Goal: Task Accomplishment & Management: Manage account settings

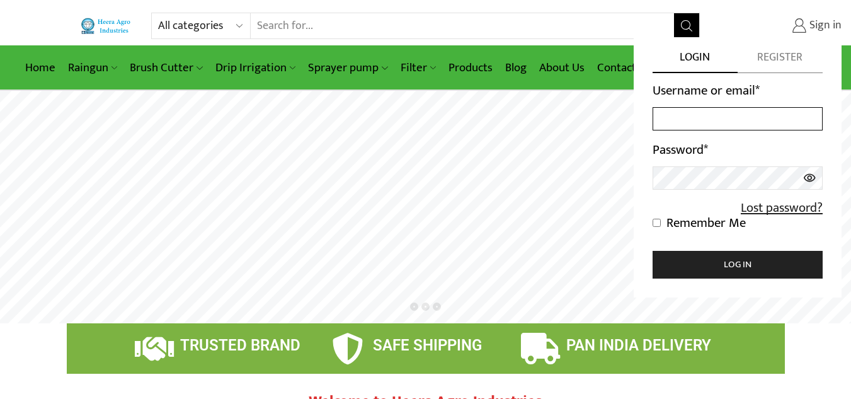
type input "[EMAIL_ADDRESS][DOMAIN_NAME]"
click at [820, 24] on span "Sign in" at bounding box center [824, 26] width 35 height 16
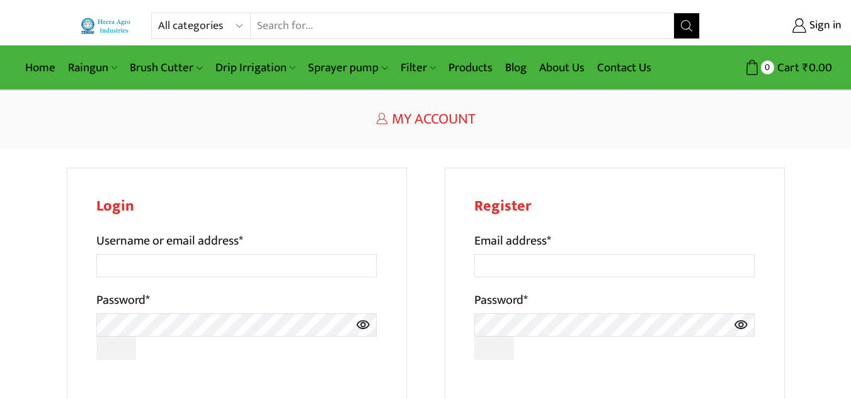
scroll to position [6, 0]
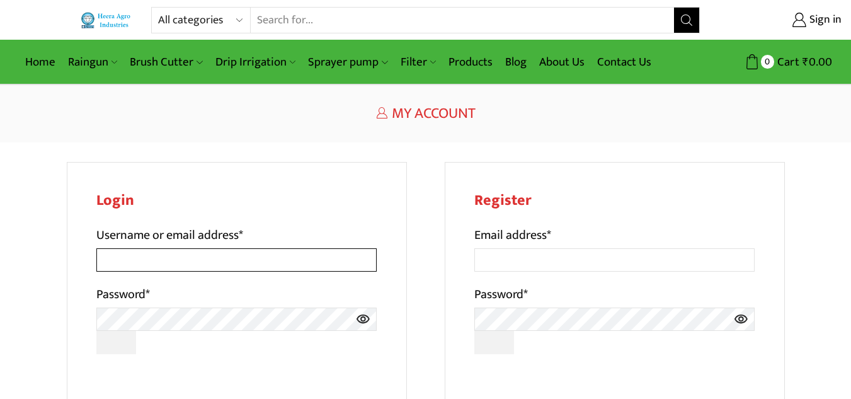
type input "[EMAIL_ADDRESS][DOMAIN_NAME]"
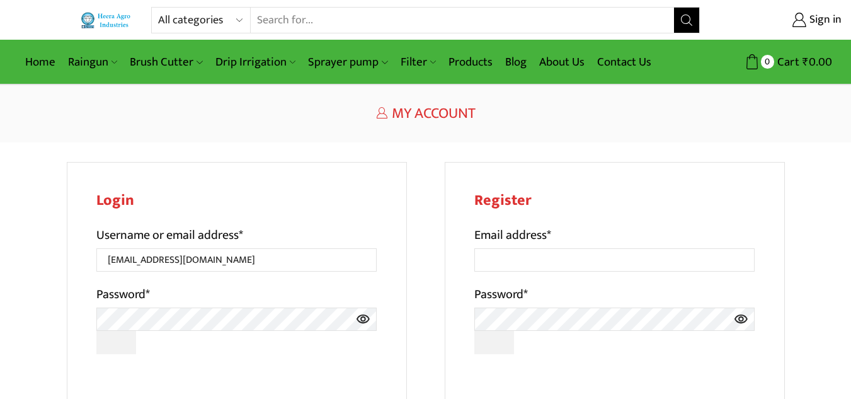
click at [289, 207] on h2 "Login" at bounding box center [236, 201] width 281 height 18
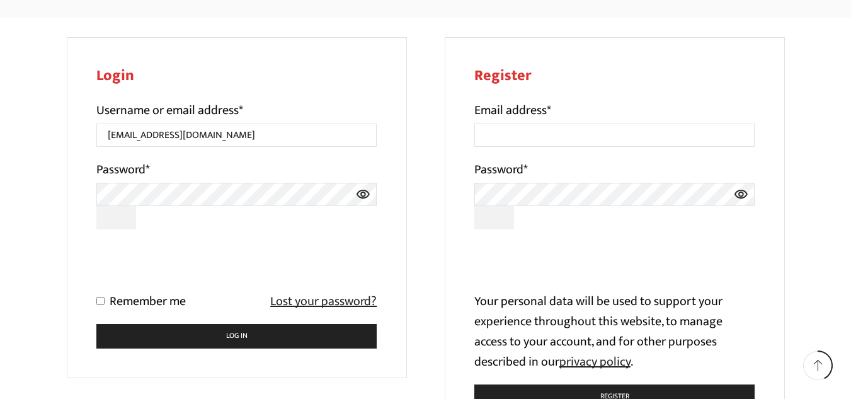
scroll to position [132, 0]
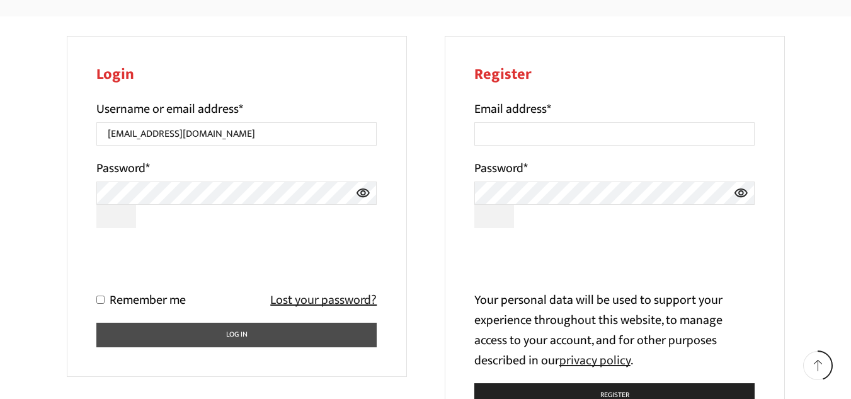
click at [279, 331] on button "Log in" at bounding box center [236, 335] width 281 height 25
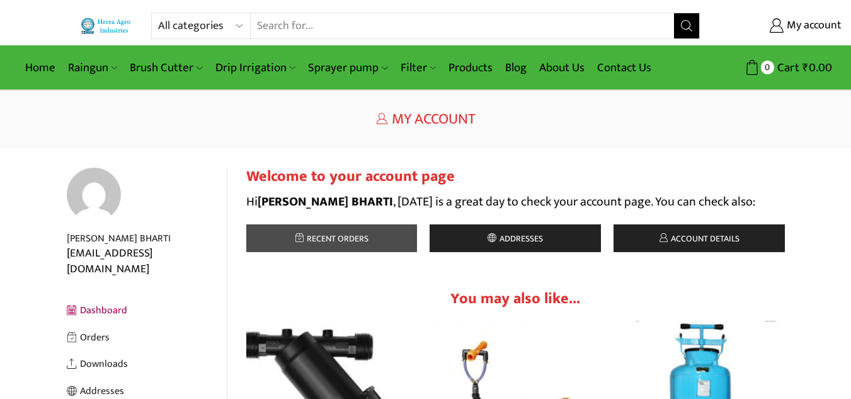
click at [305, 234] on span "Recent orders" at bounding box center [336, 238] width 65 height 14
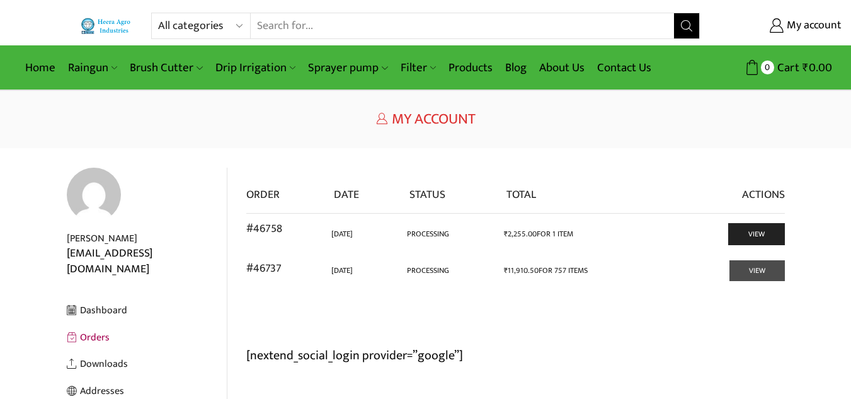
click at [742, 279] on link "View" at bounding box center [757, 270] width 55 height 21
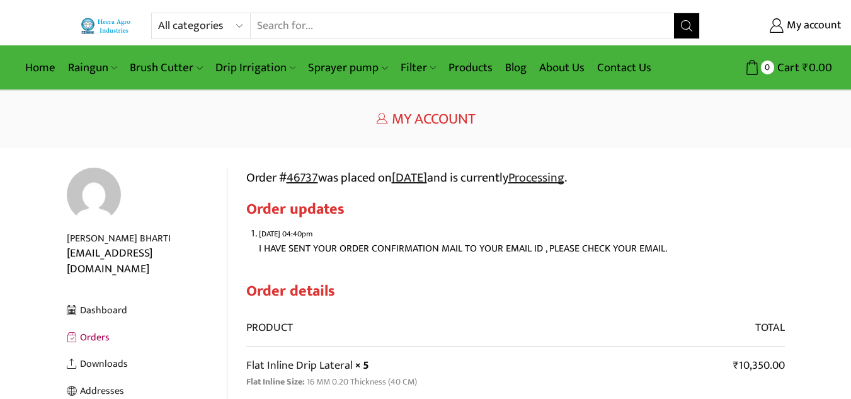
click at [86, 325] on link "Orders" at bounding box center [147, 337] width 160 height 27
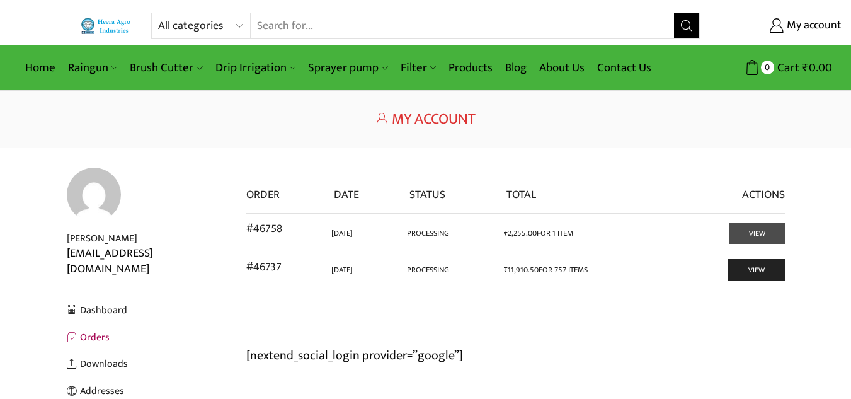
click at [756, 238] on link "View" at bounding box center [757, 233] width 55 height 21
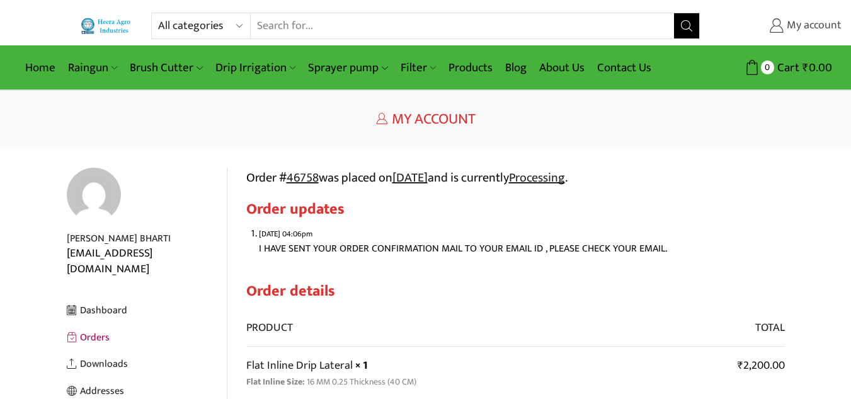
click at [810, 25] on span "My account" at bounding box center [813, 26] width 58 height 16
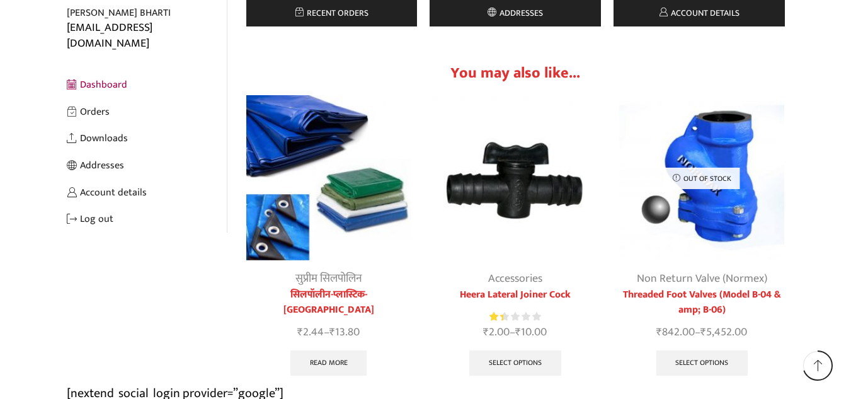
scroll to position [227, 0]
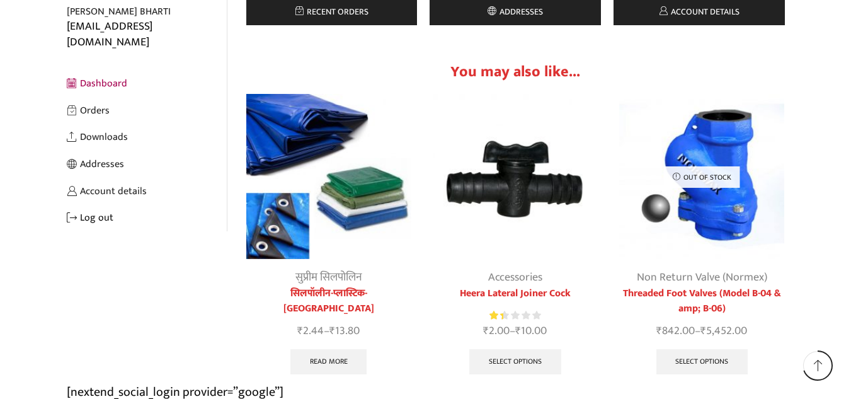
click at [81, 204] on link "Log out" at bounding box center [147, 217] width 160 height 27
